Goal: Navigation & Orientation: Go to known website

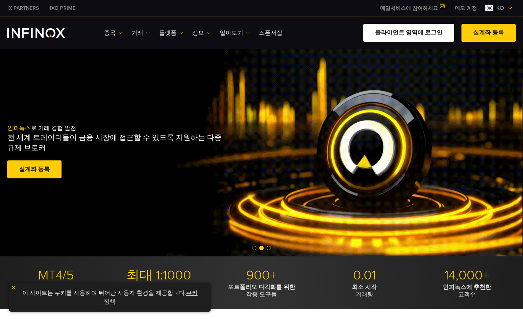
click at [386, 34] on link "클라이언트 영역에 로그인" at bounding box center [408, 33] width 91 height 18
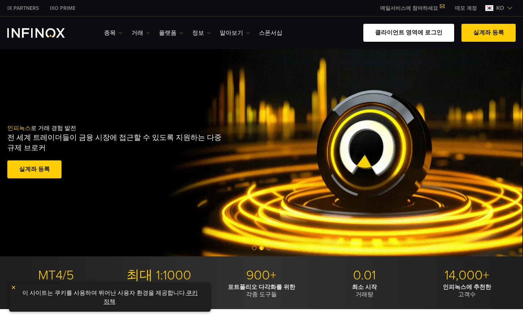
click at [407, 36] on link "클라이언트 영역에 로그인" at bounding box center [408, 33] width 91 height 18
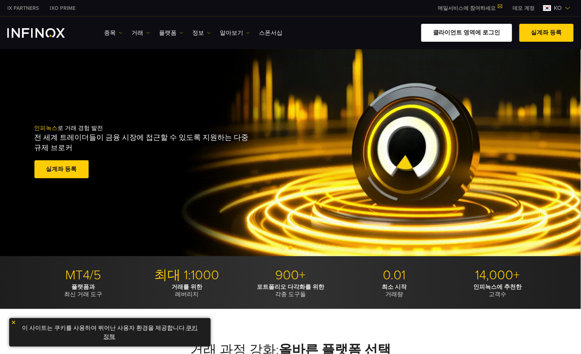
click at [495, 40] on link "클라이언트 영역에 로그인" at bounding box center [466, 33] width 91 height 18
